Goal: Ask a question: Seek information or help from site administrators or community

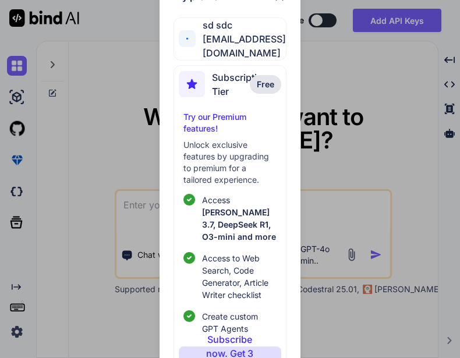
scroll to position [63, 0]
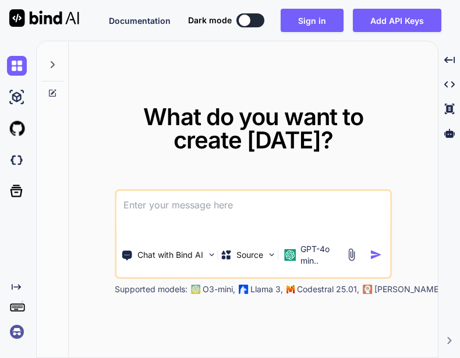
click at [18, 330] on img at bounding box center [17, 332] width 20 height 20
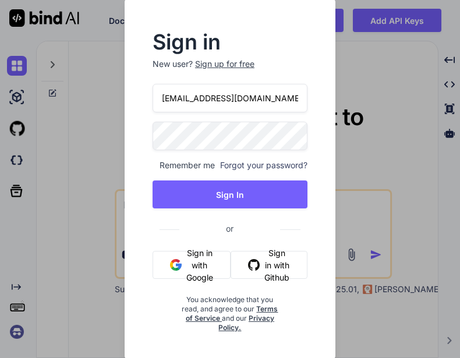
drag, startPoint x: 213, startPoint y: 102, endPoint x: 174, endPoint y: 101, distance: 39.0
click at [174, 101] on input "[EMAIL_ADDRESS][DOMAIN_NAME]" at bounding box center [229, 98] width 155 height 29
type input "app30@yopmail.com"
click at [144, 127] on div "Sign in New user? Sign up for free app30@yopmail.com Remember me Forgot your pa…" at bounding box center [230, 183] width 192 height 300
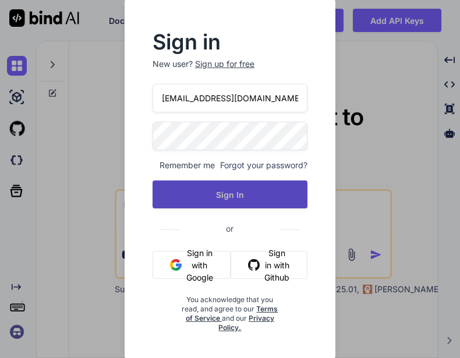
click at [212, 186] on button "Sign In" at bounding box center [229, 194] width 155 height 28
click at [231, 202] on button "Sign In" at bounding box center [229, 194] width 155 height 28
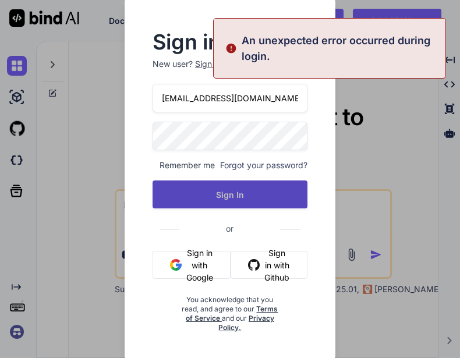
click at [221, 204] on button "Sign In" at bounding box center [229, 194] width 155 height 28
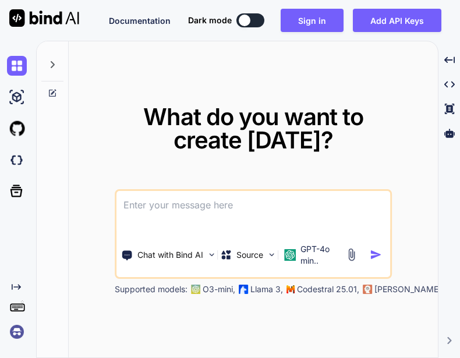
click at [12, 332] on img at bounding box center [17, 332] width 20 height 20
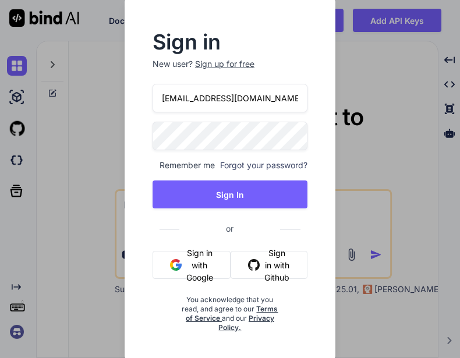
click at [213, 99] on input "appsumo_103@yopmail.com" at bounding box center [229, 98] width 155 height 29
type input "[EMAIL_ADDRESS][DOMAIN_NAME]"
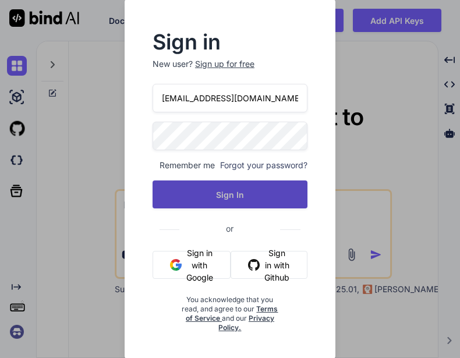
click at [243, 196] on button "Sign In" at bounding box center [229, 194] width 155 height 28
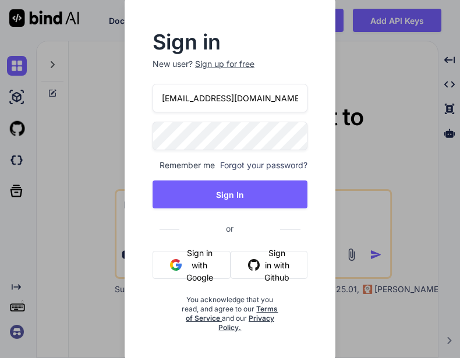
click at [200, 105] on input "[EMAIL_ADDRESS][DOMAIN_NAME]" at bounding box center [229, 98] width 155 height 29
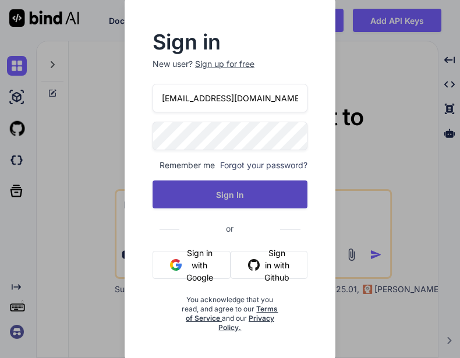
click at [197, 194] on button "Sign In" at bounding box center [229, 194] width 155 height 28
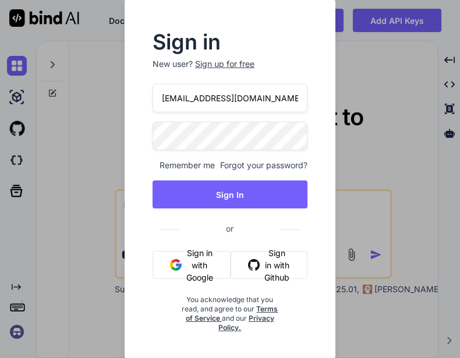
click at [253, 94] on input "[EMAIL_ADDRESS][DOMAIN_NAME]" at bounding box center [229, 98] width 155 height 29
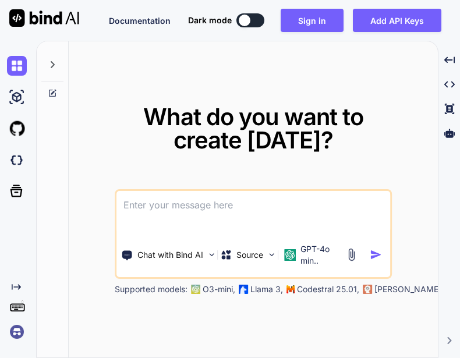
click at [19, 328] on img at bounding box center [17, 332] width 20 height 20
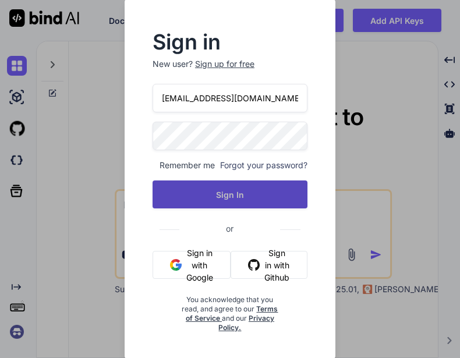
click at [211, 197] on button "Sign In" at bounding box center [229, 194] width 155 height 28
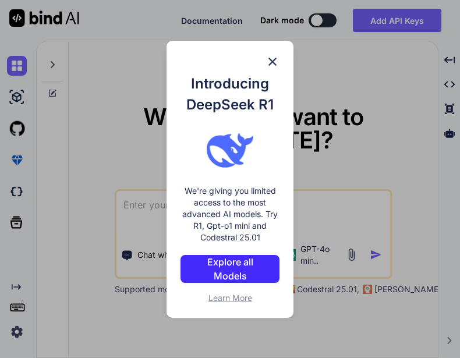
type textarea "x"
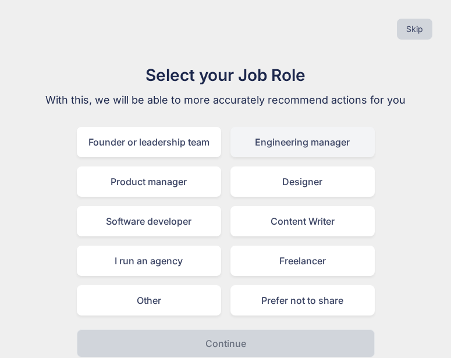
click at [303, 137] on div "Engineering manager" at bounding box center [302, 142] width 144 height 30
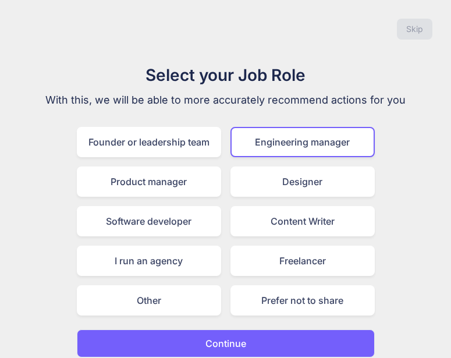
click at [272, 344] on button "Continue" at bounding box center [226, 343] width 298 height 28
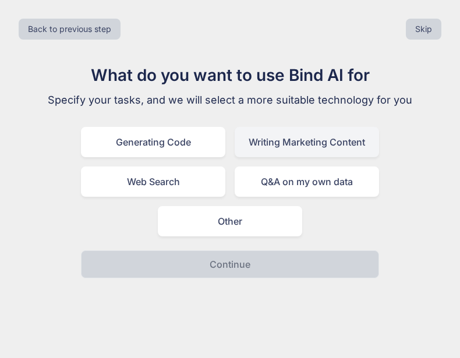
click at [280, 140] on div "Writing Marketing Content" at bounding box center [306, 142] width 144 height 30
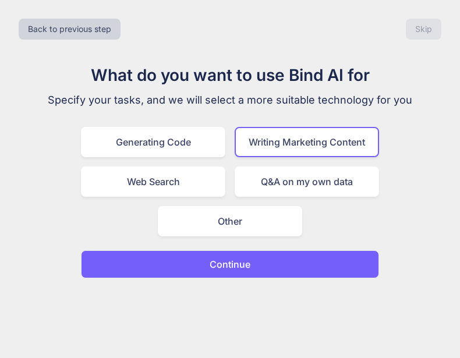
click at [238, 258] on p "Continue" at bounding box center [229, 264] width 41 height 14
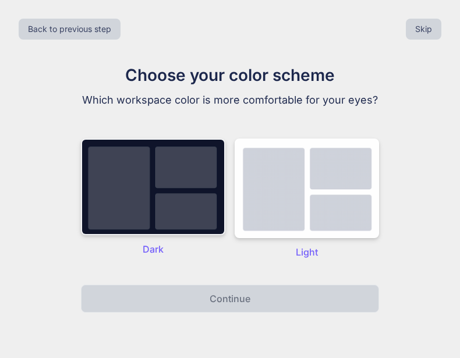
click at [209, 209] on img at bounding box center [153, 186] width 144 height 97
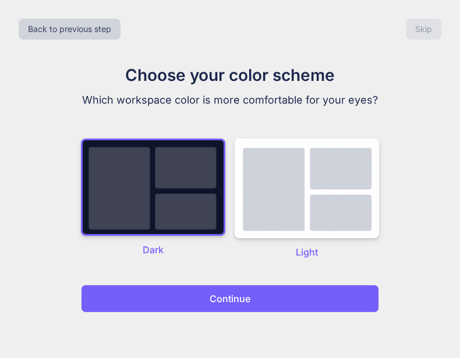
click at [232, 290] on button "Continue" at bounding box center [230, 299] width 298 height 28
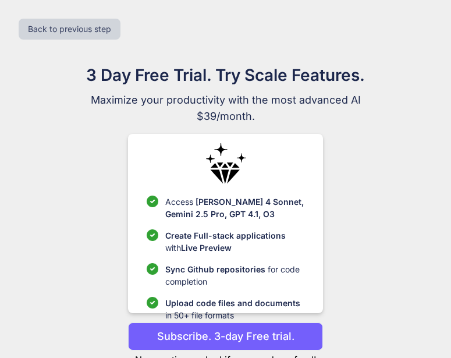
scroll to position [2, 0]
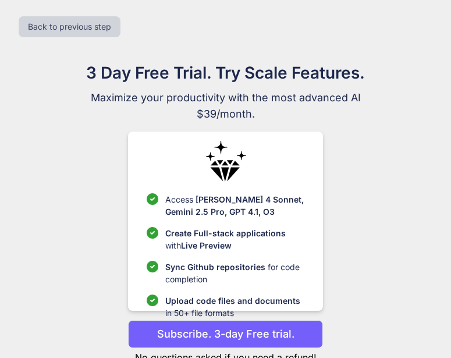
drag, startPoint x: 390, startPoint y: 182, endPoint x: 467, endPoint y: 159, distance: 79.9
click at [451, 159] on html "x Back to previous step 3 Day Free Trial. Try Scale Features. Maximize your pro…" at bounding box center [225, 197] width 451 height 399
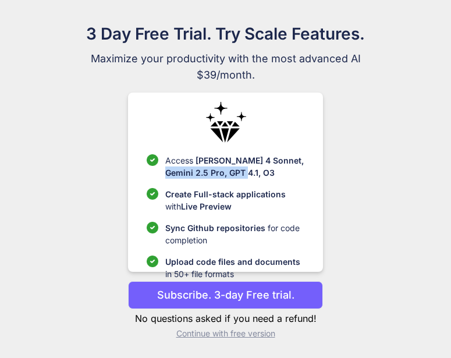
click at [219, 329] on p "Continue with free version" at bounding box center [225, 334] width 194 height 12
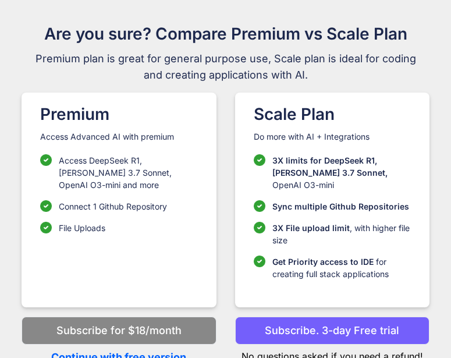
scroll to position [38, 0]
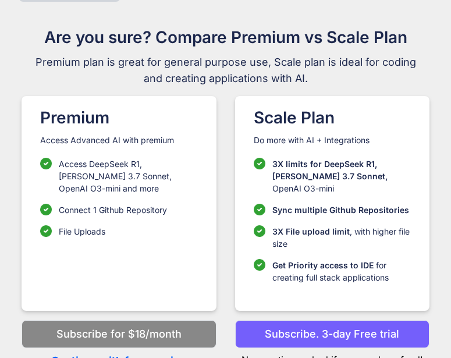
click at [221, 332] on div "Premium Access Advanced AI with premium Access DeepSeek R1, Claude 3.7 Sonnet, …" at bounding box center [225, 222] width 432 height 253
click at [154, 353] on p "Continue with free version" at bounding box center [119, 361] width 194 height 16
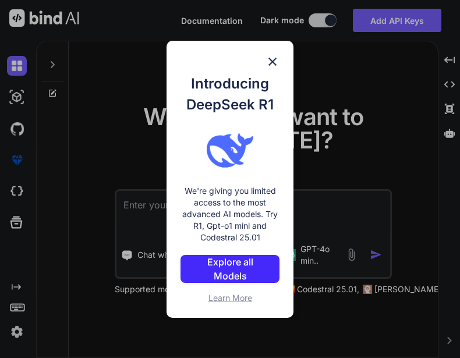
click at [270, 67] on img at bounding box center [272, 62] width 14 height 14
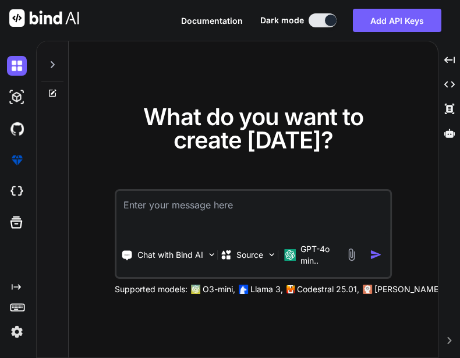
click at [15, 329] on img at bounding box center [17, 332] width 20 height 20
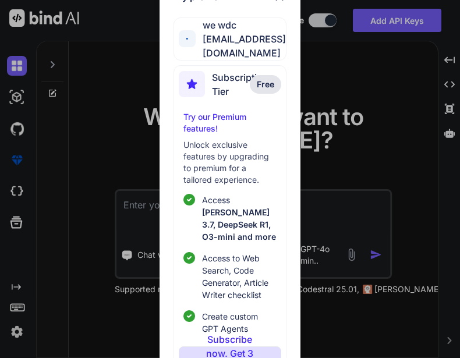
click at [14, 339] on div "My profile we wdc appsumo_103@yopmail.com Subscription Tier Free Try our Premiu…" at bounding box center [230, 179] width 460 height 358
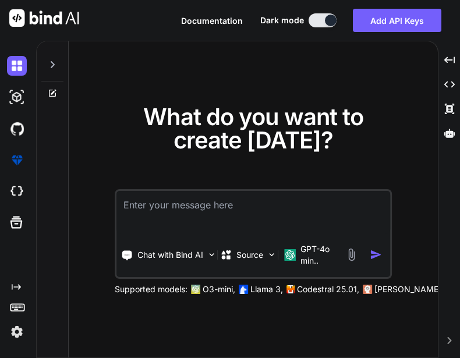
click at [14, 339] on img at bounding box center [17, 332] width 20 height 20
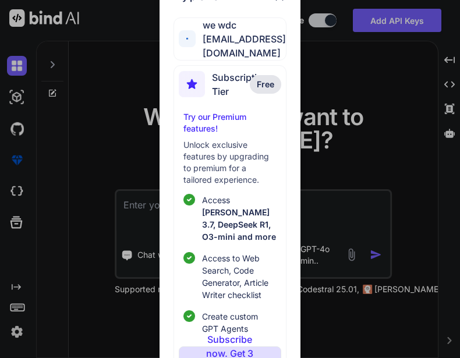
scroll to position [63, 0]
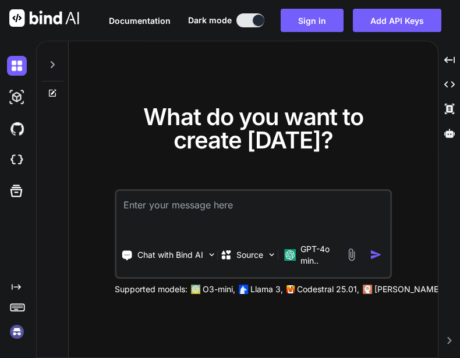
click at [21, 328] on img at bounding box center [17, 332] width 20 height 20
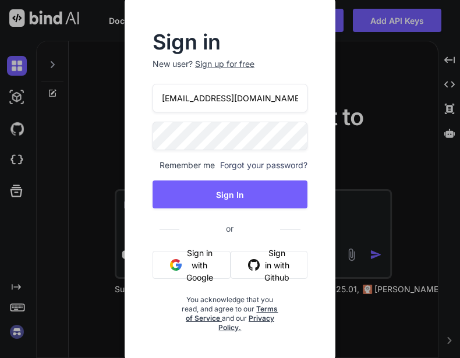
drag, startPoint x: 215, startPoint y: 99, endPoint x: 176, endPoint y: 98, distance: 38.4
click at [176, 98] on input "appsumo_103@yopmail.com" at bounding box center [229, 98] width 155 height 29
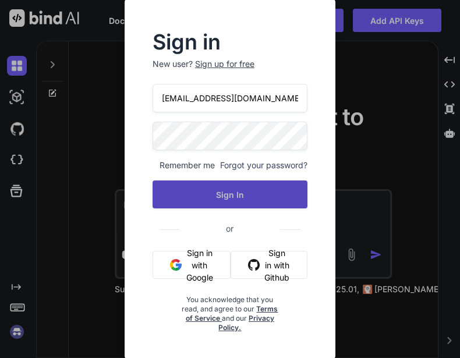
type input "[EMAIL_ADDRESS][DOMAIN_NAME]"
click at [209, 197] on button "Sign In" at bounding box center [229, 194] width 155 height 28
click at [236, 197] on button "Sign In" at bounding box center [229, 194] width 155 height 28
click at [220, 187] on button "Sign In" at bounding box center [229, 194] width 155 height 28
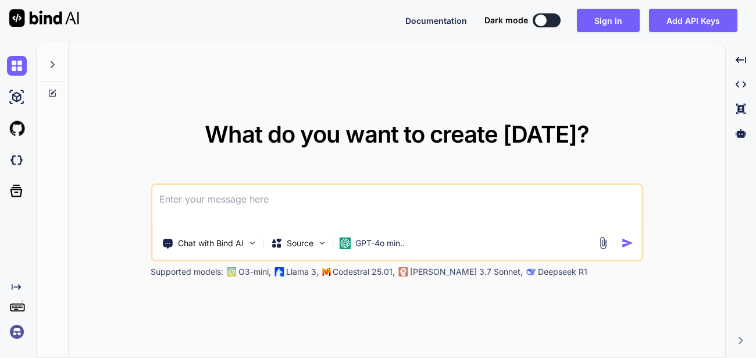
type textarea "x"
click at [12, 328] on img at bounding box center [17, 332] width 20 height 20
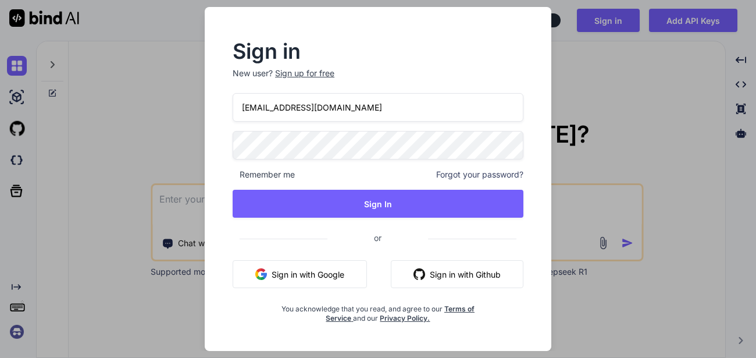
click at [377, 109] on input "appsumo_103@yopmail.com" at bounding box center [378, 107] width 291 height 29
click at [287, 106] on input "appsumo_103@yopmail.com" at bounding box center [378, 107] width 291 height 29
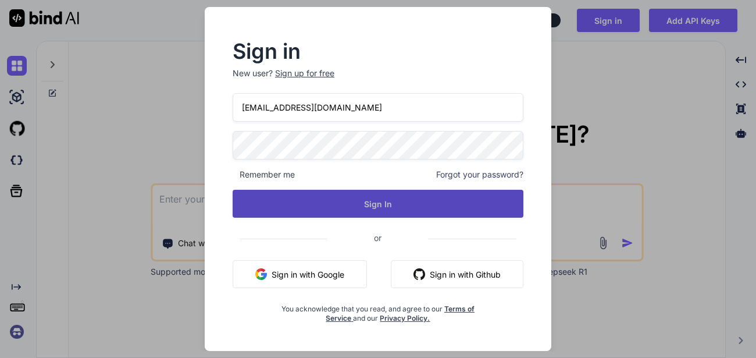
type input "[EMAIL_ADDRESS][DOMAIN_NAME]"
click at [352, 195] on button "Sign In" at bounding box center [378, 204] width 291 height 28
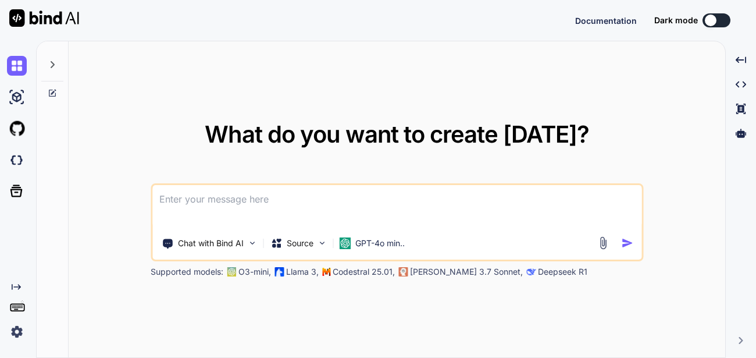
type textarea "x"
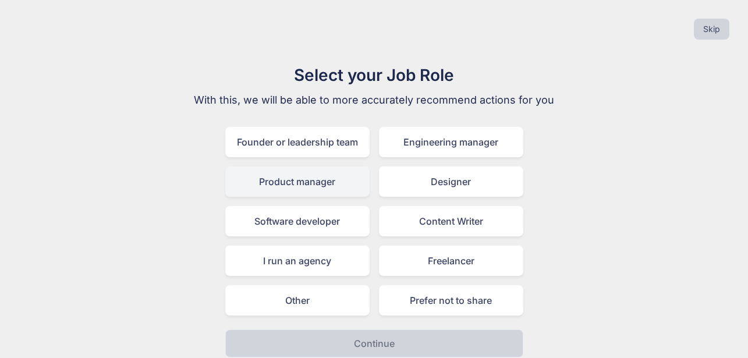
click at [291, 191] on div "Product manager" at bounding box center [297, 181] width 144 height 30
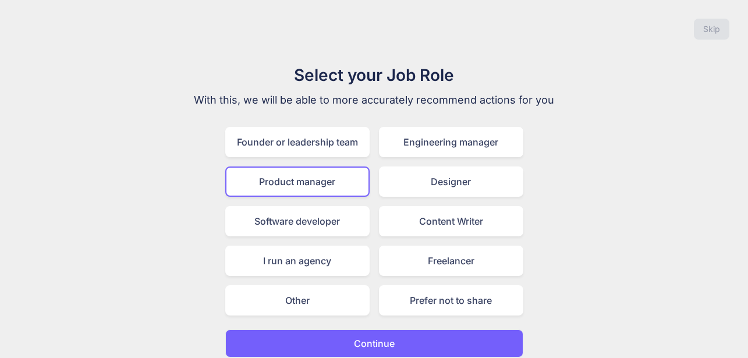
click at [383, 339] on p "Continue" at bounding box center [374, 343] width 41 height 14
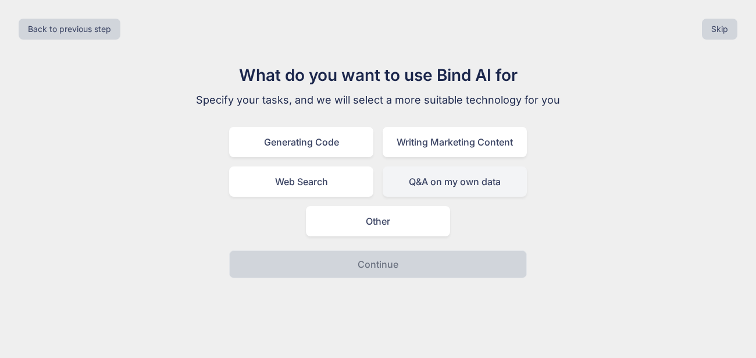
click at [436, 170] on div "Q&A on my own data" at bounding box center [455, 181] width 144 height 30
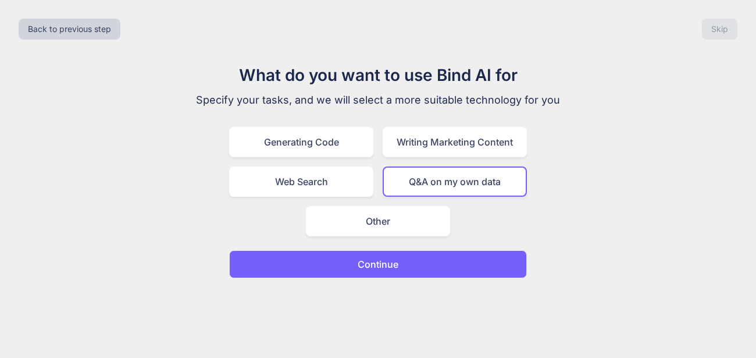
click at [405, 271] on button "Continue" at bounding box center [378, 264] width 298 height 28
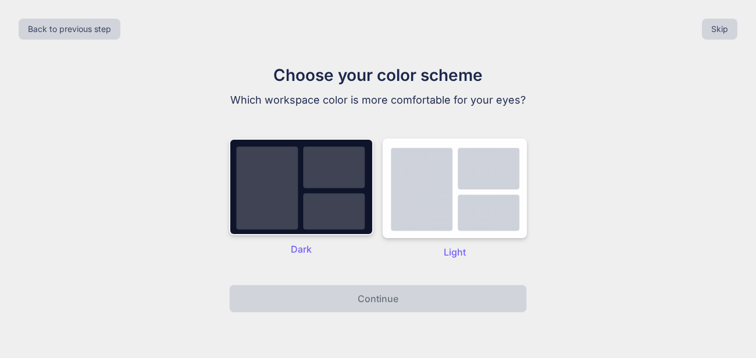
click at [330, 218] on img at bounding box center [301, 186] width 144 height 97
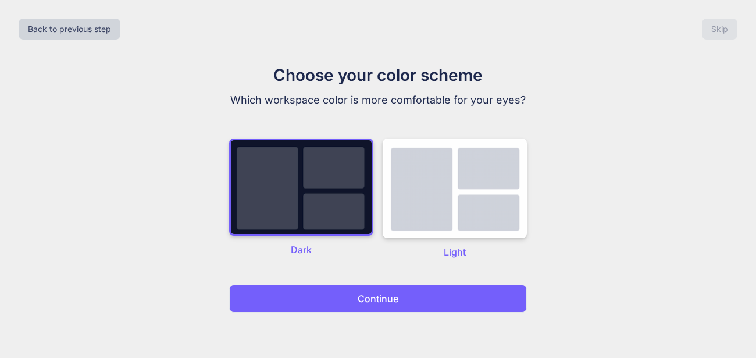
click at [361, 294] on p "Continue" at bounding box center [378, 299] width 41 height 14
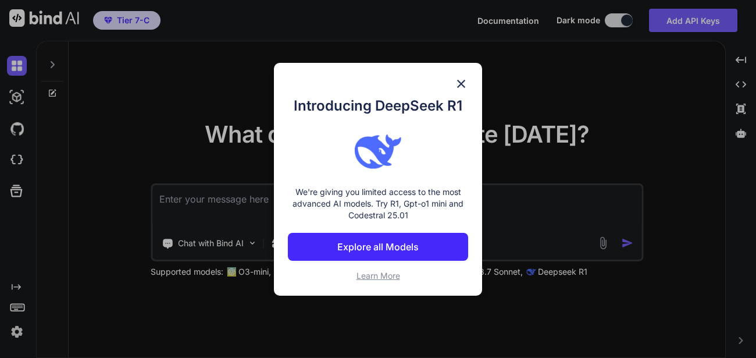
click at [466, 82] on img at bounding box center [461, 84] width 14 height 14
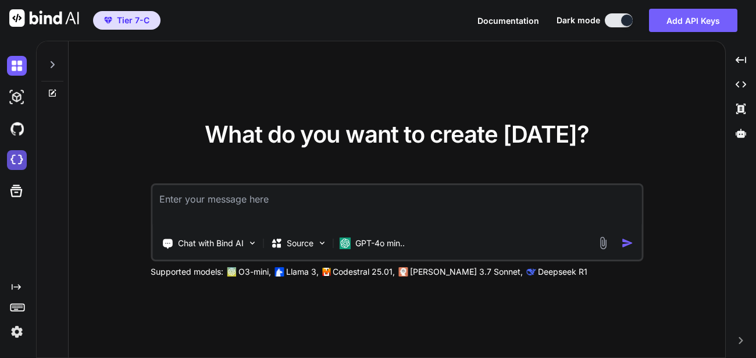
click at [19, 158] on img at bounding box center [17, 160] width 20 height 20
click at [13, 333] on img at bounding box center [17, 332] width 20 height 20
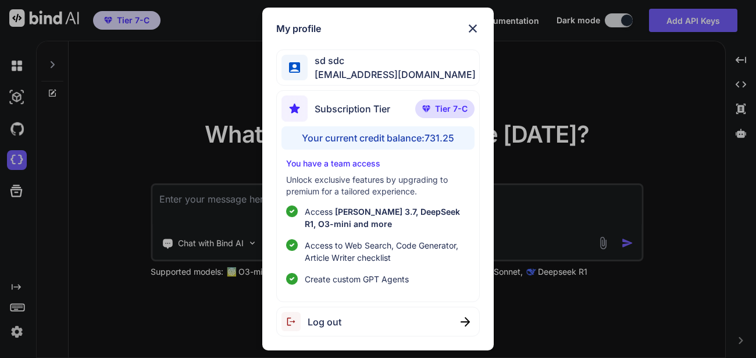
click at [25, 332] on div "My profile sd sdc appsumo_110@yopmail.com Subscription Tier Tier 7-C Your curre…" at bounding box center [378, 179] width 756 height 358
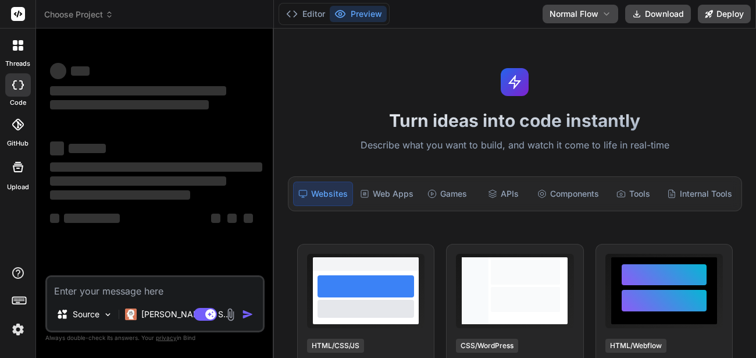
click at [496, 15] on div "Editor Preview Disabled until preview for your project is generated Normal Flow…" at bounding box center [515, 14] width 482 height 29
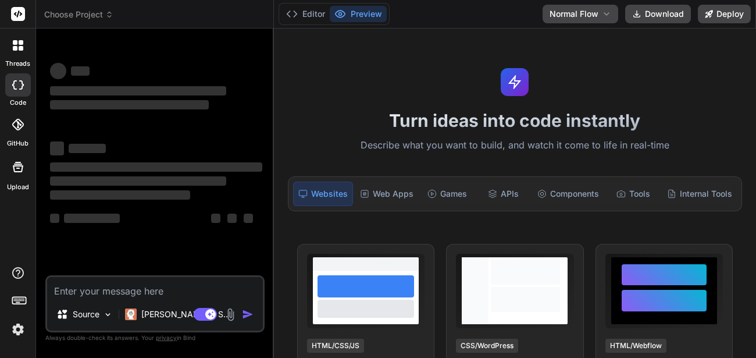
click at [496, 15] on div "Editor Preview Disabled until preview for your project is generated Normal Flow…" at bounding box center [515, 14] width 482 height 29
click at [496, 15] on button "Manage Teams" at bounding box center [499, 14] width 73 height 19
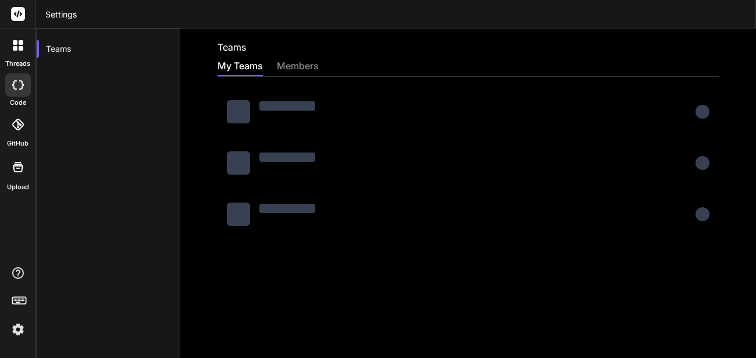
click at [496, 15] on header "Settings" at bounding box center [396, 14] width 720 height 29
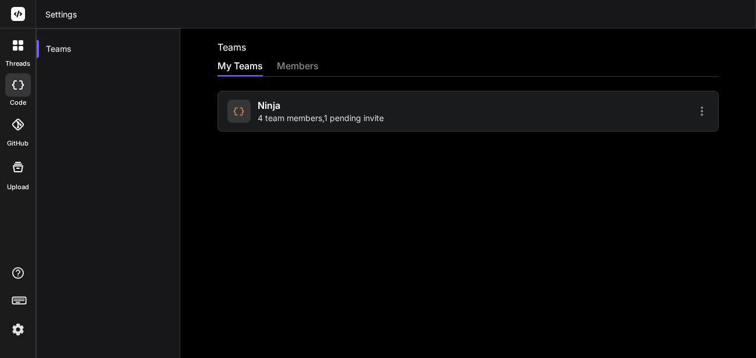
click at [376, 110] on div "Ninja 4 team members , 1 pending invite" at bounding box center [321, 111] width 126 height 26
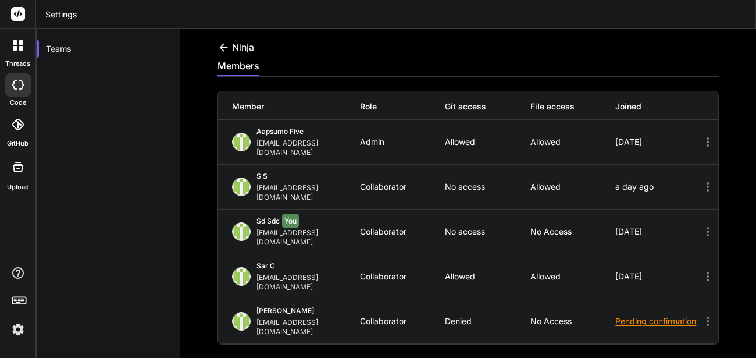
click at [11, 83] on div at bounding box center [18, 84] width 26 height 23
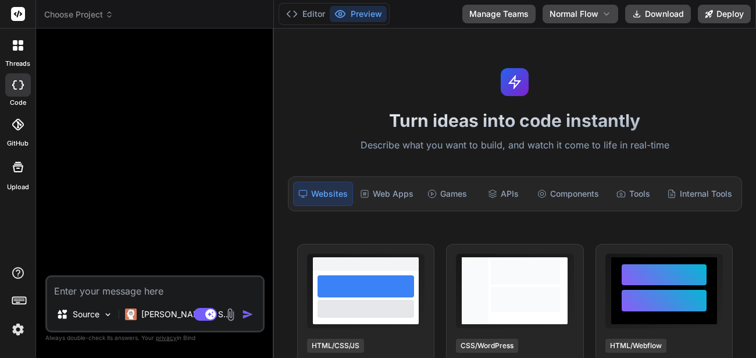
type textarea "x"
type textarea "H"
type textarea "x"
type textarea "Hi"
type textarea "x"
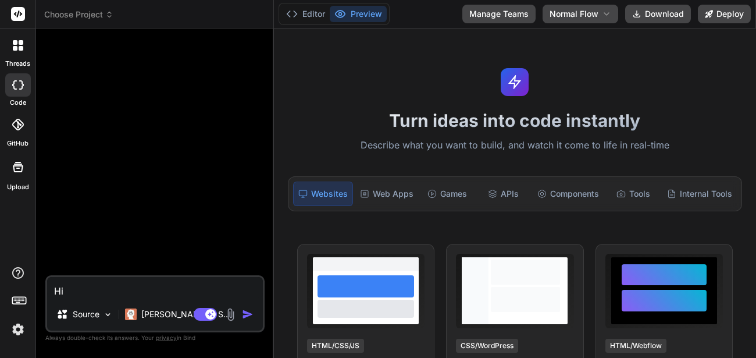
type textarea "Hi"
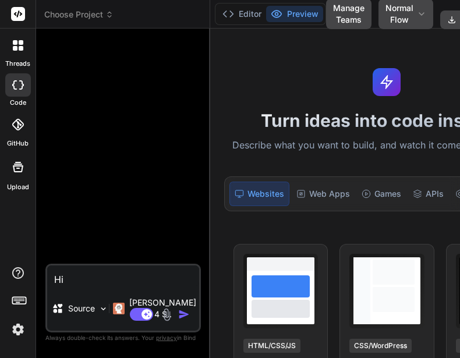
click at [105, 265] on textarea "Hi" at bounding box center [123, 275] width 152 height 21
type textarea "x"
type textarea "Hi,"
type textarea "x"
type textarea "Hi,"
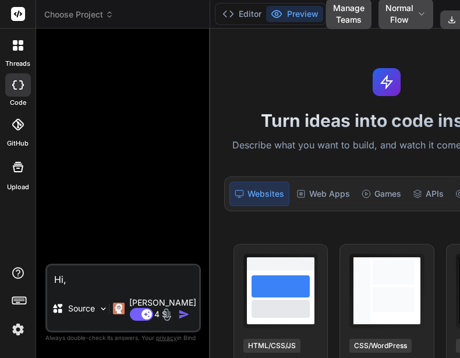
type textarea "x"
type textarea "Hi, g"
type textarea "x"
type textarea "Hi, gi"
type textarea "x"
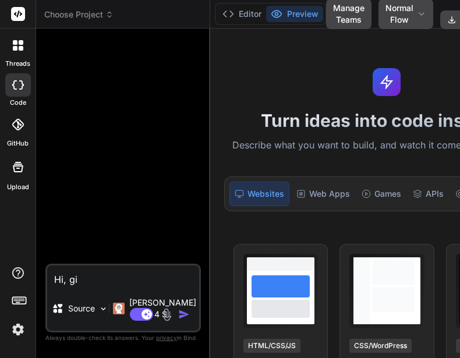
type textarea "Hi, giv"
type textarea "x"
type textarea "Hi, give"
type textarea "x"
type textarea "Hi, give"
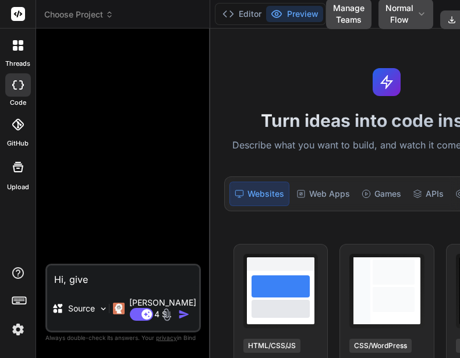
type textarea "x"
type textarea "Hi, give me"
type textarea "x"
type textarea "Hi, give me"
type textarea "x"
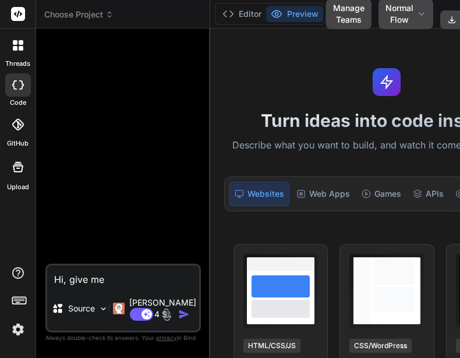
type textarea "Hi, give me t"
type textarea "x"
type textarea "Hi, give me th"
type textarea "x"
type textarea "Hi, give me the"
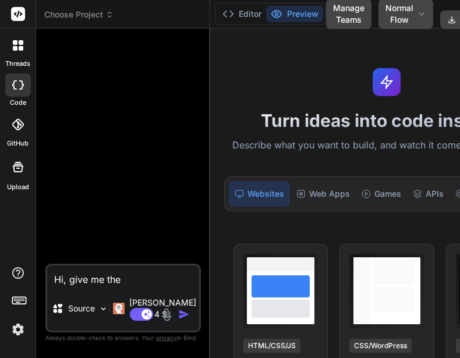
type textarea "x"
type textarea "Hi, give me the"
type textarea "x"
type textarea "Hi, give me the c"
type textarea "x"
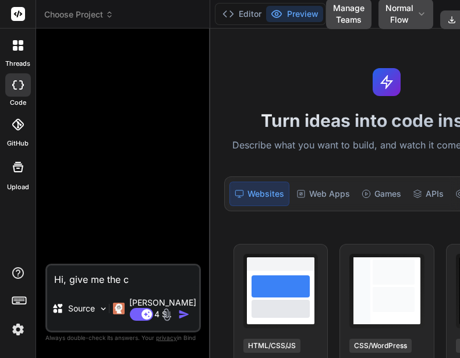
type textarea "Hi, give me the co"
type textarea "x"
type textarea "Hi, give me the cod"
type textarea "x"
type textarea "Hi, give me the code"
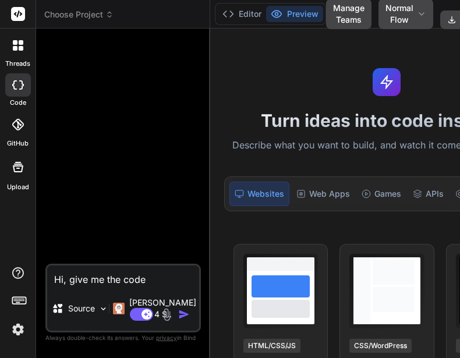
type textarea "x"
type textarea "Hi, give me the code"
type textarea "x"
type textarea "Hi, give me the code f"
type textarea "x"
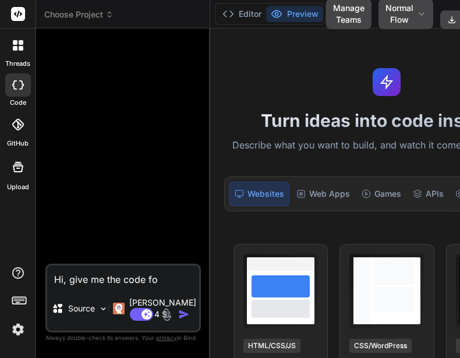
type textarea "Hi, give me the code for"
type textarea "x"
type textarea "Hi, give me the code for"
type textarea "x"
type textarea "Hi, give me the code for p"
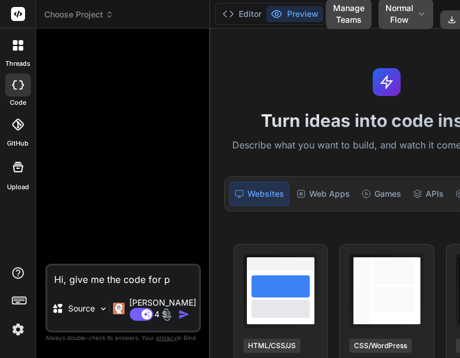
type textarea "x"
type textarea "Hi, give me the code for py"
type textarea "x"
type textarea "Hi, give me the code for pyt"
type textarea "x"
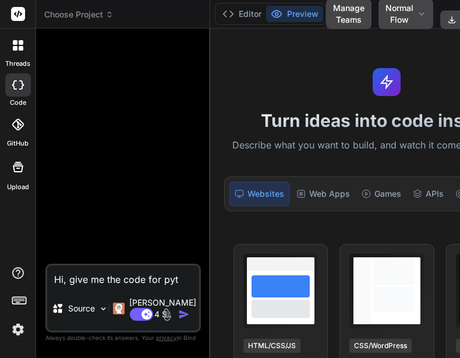
type textarea "Hi, give me the code for pyth"
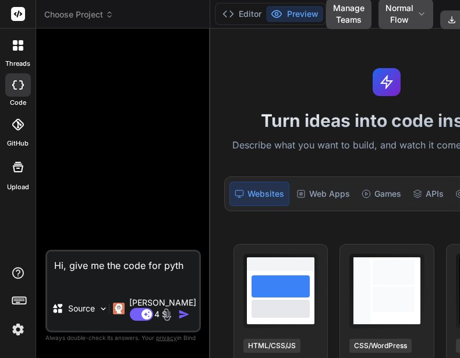
type textarea "x"
type textarea "Hi, give me the code for pytho"
type textarea "x"
type textarea "Hi, give me the code for python"
type textarea "x"
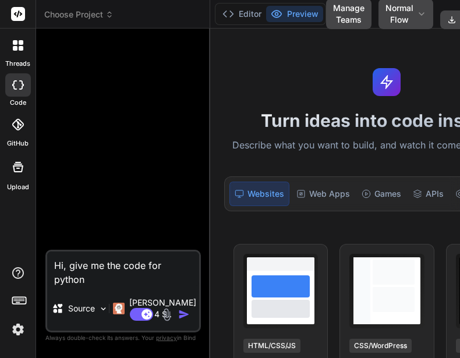
type textarea "Hi, give me the code for python"
type textarea "x"
type textarea "Hi, give me the code for python f"
type textarea "x"
type textarea "Hi, give me the code for python fo"
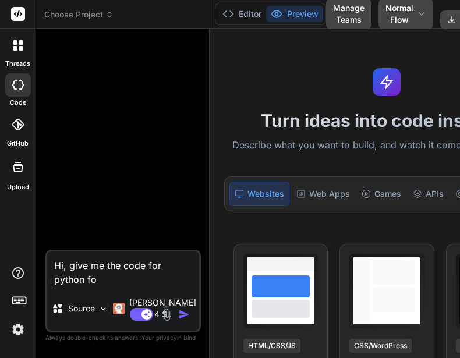
type textarea "x"
type textarea "Hi, give me the code for python for"
type textarea "x"
type textarea "Hi, give me the code for python for"
type textarea "x"
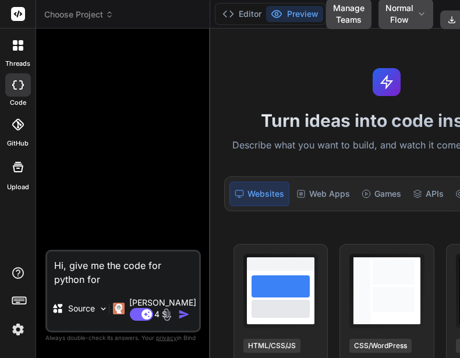
type textarea "Hi, give me the code for python for l"
type textarea "x"
type textarea "Hi, give me the code for python for lo"
type textarea "x"
type textarea "Hi, give me the code for python for loo"
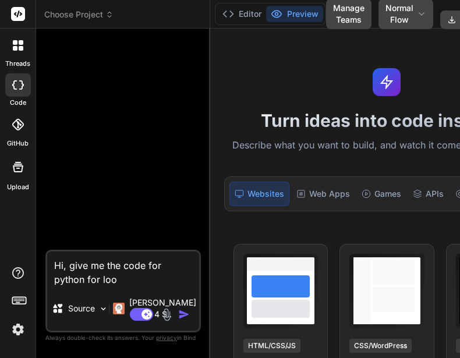
type textarea "x"
type textarea "Hi, give me the code for python for loop"
click at [178, 308] on img "button" at bounding box center [184, 314] width 12 height 12
type textarea "x"
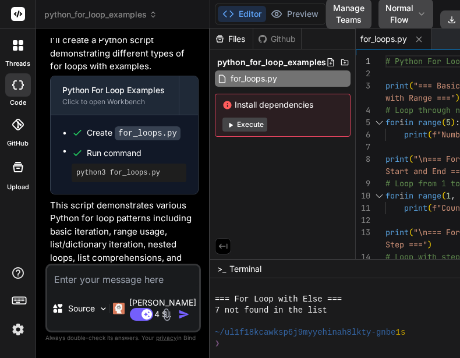
scroll to position [102, 0]
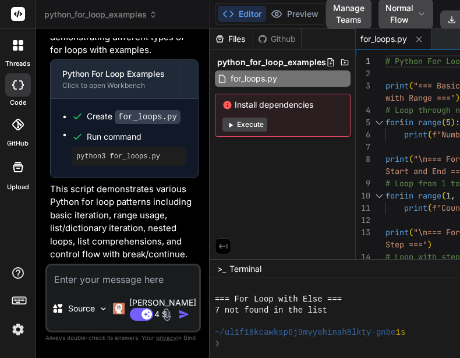
click at [100, 286] on textarea at bounding box center [123, 275] width 152 height 21
type textarea "x"
type textarea "i"
type textarea "x"
type textarea "in"
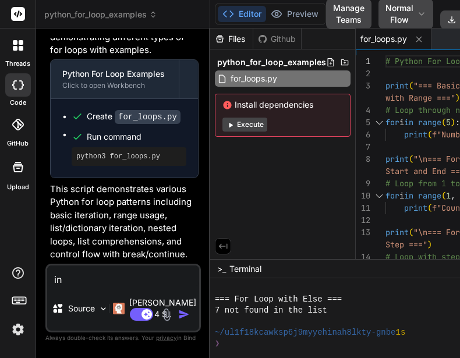
type textarea "x"
type textarea "inc"
type textarea "x"
type textarea "incl"
type textarea "x"
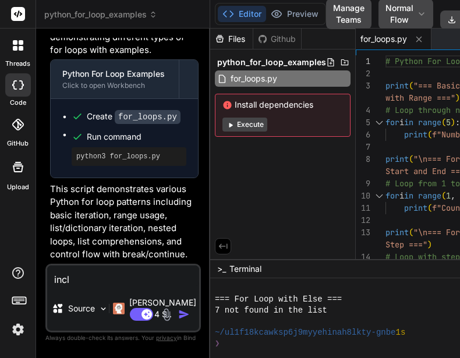
type textarea "inclu"
type textarea "x"
type textarea "includ"
type textarea "x"
type textarea "include"
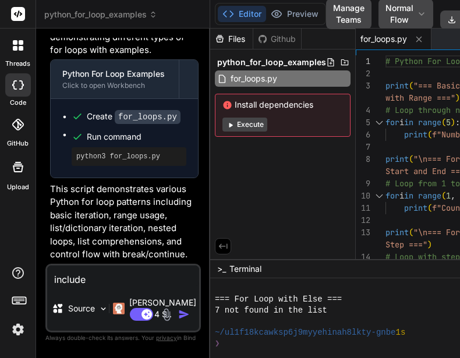
type textarea "x"
type textarea "include"
type textarea "x"
type textarea "include i"
type textarea "x"
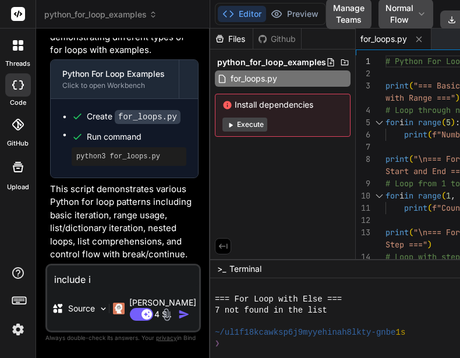
type textarea "include if"
type textarea "x"
type textarea "include if"
type textarea "x"
type textarea "include if a"
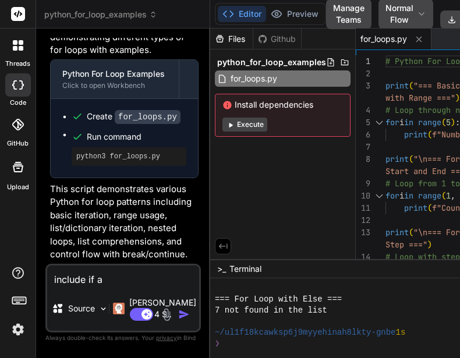
type textarea "x"
type textarea "include if and"
type textarea "x"
type textarea "include if and"
type textarea "x"
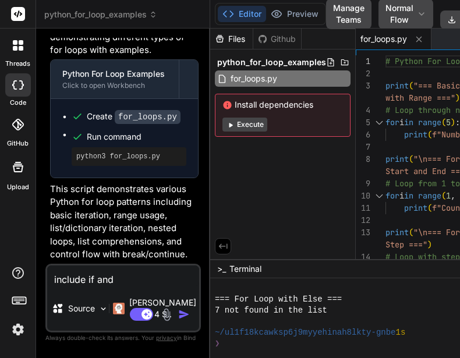
type textarea "include if and a"
type textarea "x"
type textarea "include if and"
type textarea "x"
type textarea "include if and e"
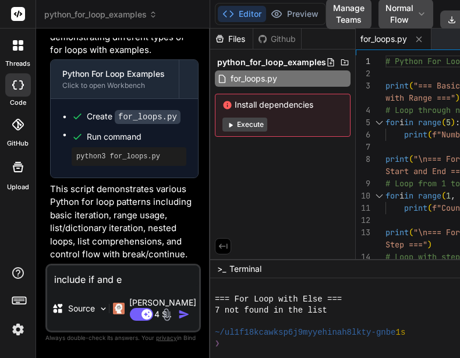
type textarea "x"
type textarea "include if and el"
type textarea "x"
type textarea "include if and els"
type textarea "x"
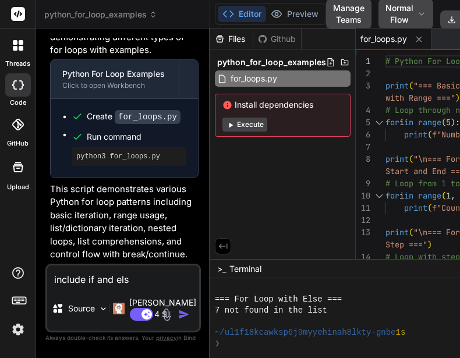
type textarea "include if and else"
type textarea "x"
type textarea "include if and else"
type textarea "x"
type textarea "include if and else c"
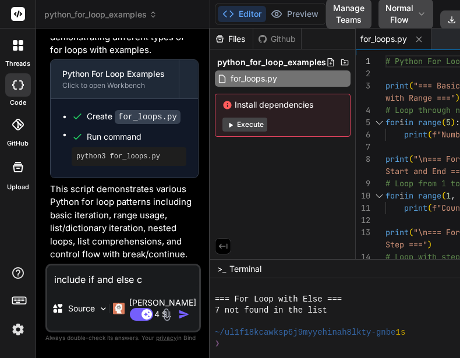
type textarea "x"
type textarea "include if and else co"
type textarea "x"
type textarea "include if and else con"
type textarea "x"
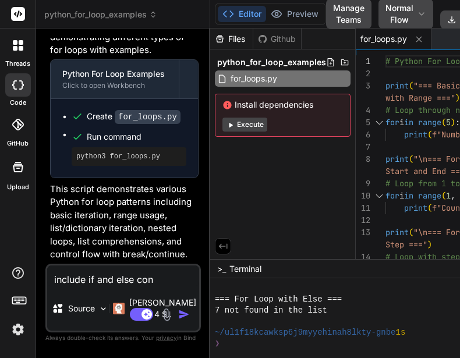
type textarea "include if and else cond"
type textarea "x"
type textarea "include if and else condi"
type textarea "x"
type textarea "include if and else [PERSON_NAME]"
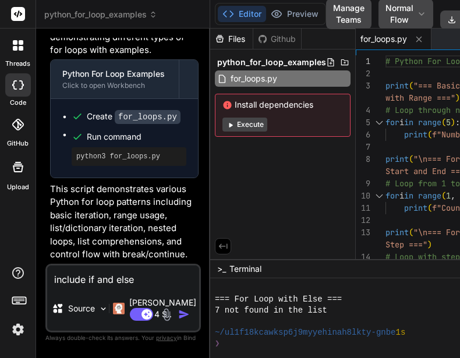
type textarea "x"
type textarea "include if and else conditi"
type textarea "x"
type textarea "include if and else conditio"
type textarea "x"
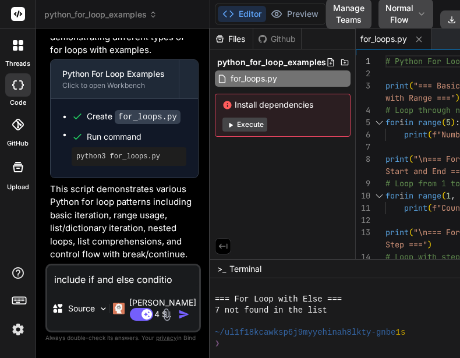
type textarea "include if and else condition"
type textarea "x"
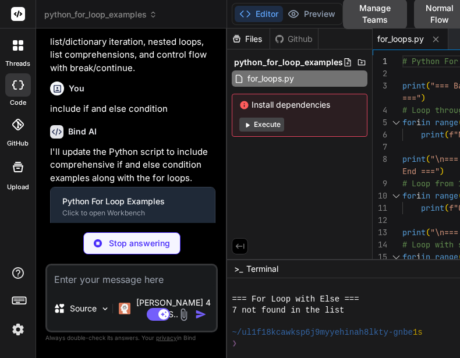
scroll to position [315, 0]
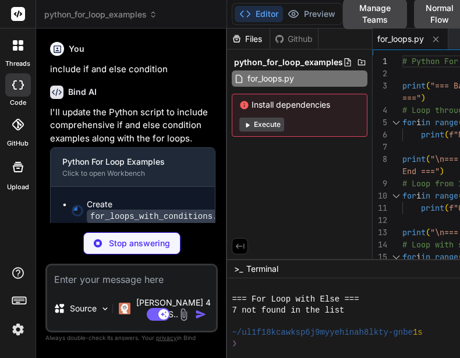
type textarea "x"
type textarea "# List comprehension with if-else signs = ["positive" if x > 0 else "negative" …"
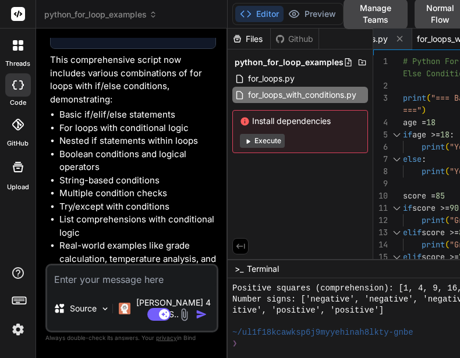
scroll to position [547, 0]
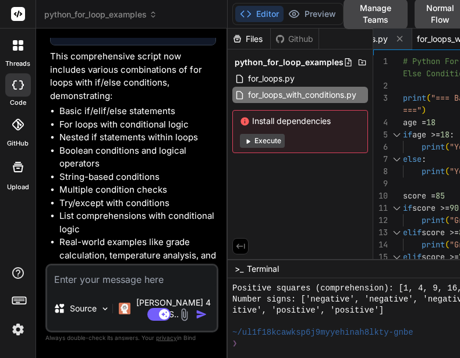
type textarea "x"
type textarea "c"
type textarea "x"
type textarea "ca"
type textarea "x"
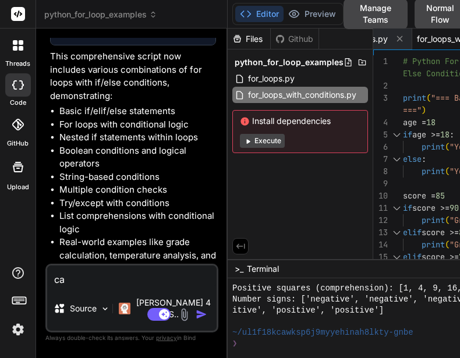
type textarea "can"
type textarea "x"
type textarea "can"
type textarea "x"
type textarea "can y"
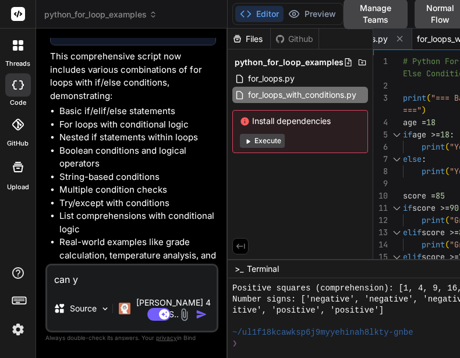
type textarea "x"
type textarea "can yo"
type textarea "x"
type textarea "can you"
type textarea "x"
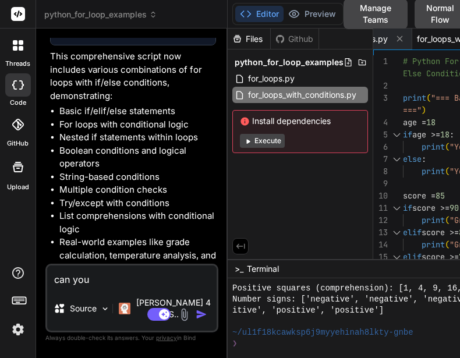
type textarea "can you"
type textarea "x"
type textarea "can you g"
type textarea "x"
type textarea "can you gi"
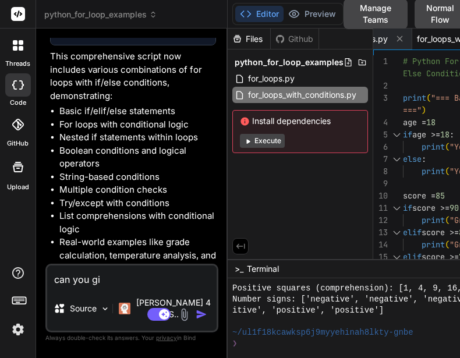
type textarea "x"
type textarea "can you giv"
type textarea "x"
type textarea "can you give"
type textarea "x"
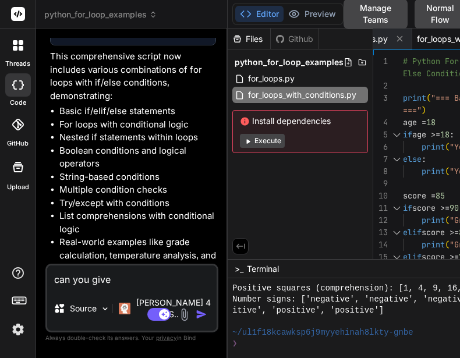
type textarea "can you give m"
type textarea "x"
type textarea "can you give me"
type textarea "x"
type textarea "can you give me"
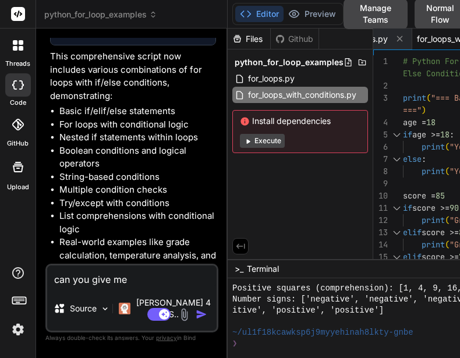
type textarea "x"
type textarea "can you give me th"
type textarea "x"
type textarea "can you give me thi"
type textarea "x"
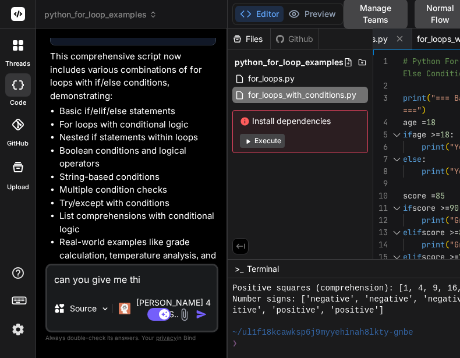
type textarea "can you give me this"
type textarea "x"
type textarea "can you give me this"
type textarea "x"
type textarea "can you give me this c"
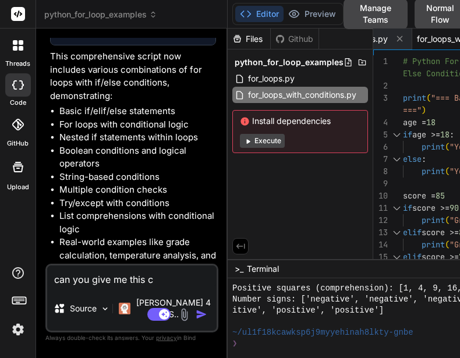
type textarea "x"
type textarea "can you give me this co"
type textarea "x"
type textarea "can you give me this cod"
type textarea "x"
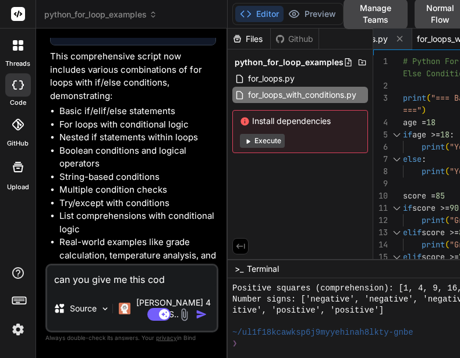
type textarea "can you give me this code"
type textarea "x"
type textarea "can you give me this code"
type textarea "x"
type textarea "can you give me this code o"
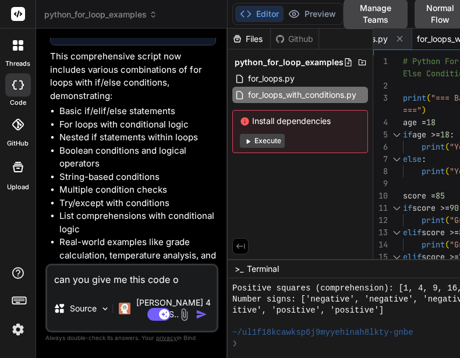
type textarea "x"
type textarea "can you give me this code on"
type textarea "x"
type textarea "can you give me this code on"
type textarea "x"
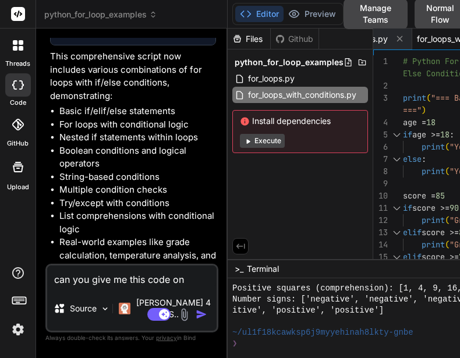
type textarea "can you give me this code on c"
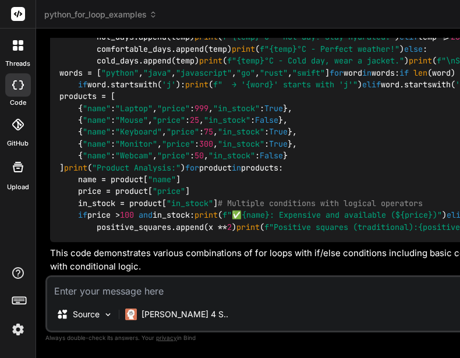
scroll to position [2441, 0]
